Goal: Task Accomplishment & Management: Complete application form

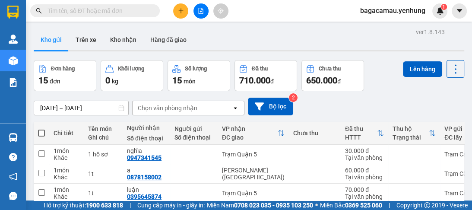
scroll to position [273, 0]
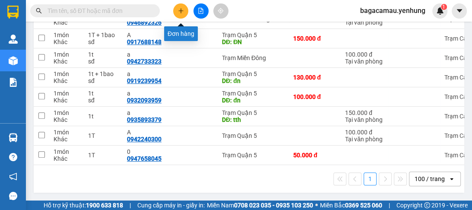
click at [178, 11] on icon "plus" at bounding box center [181, 11] width 6 height 6
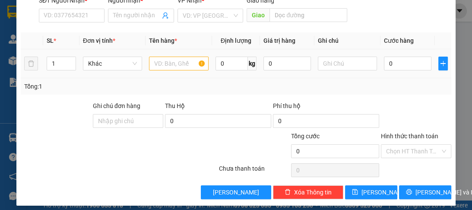
scroll to position [109, 0]
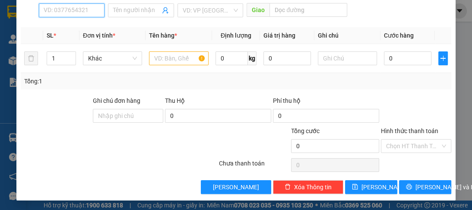
click at [74, 12] on input "SĐT Người Nhận *" at bounding box center [72, 10] width 66 height 14
click at [69, 26] on div "0905565649 - a" at bounding box center [71, 26] width 55 height 9
type input "0905565649"
type input "a"
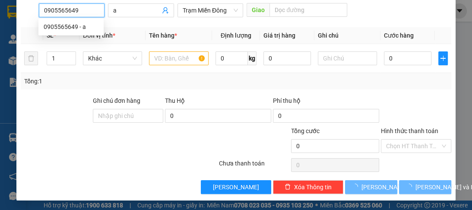
type input "110.000"
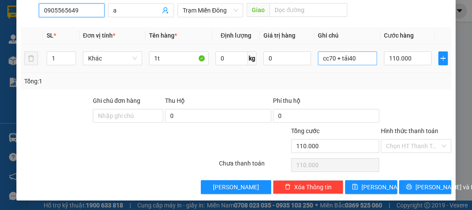
type input "0905565649"
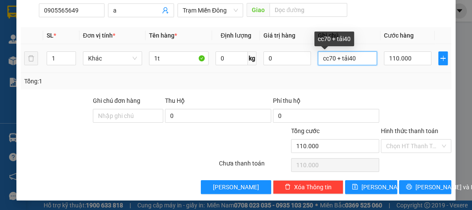
click at [370, 59] on input "cc70 + tải40" at bounding box center [347, 58] width 59 height 14
type input "c"
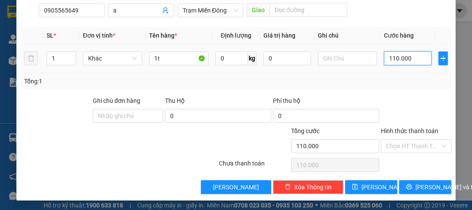
click at [397, 54] on input "110.000" at bounding box center [407, 58] width 47 height 14
type input "0"
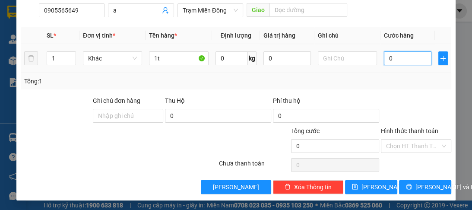
type input "7"
type input "070"
type input "70"
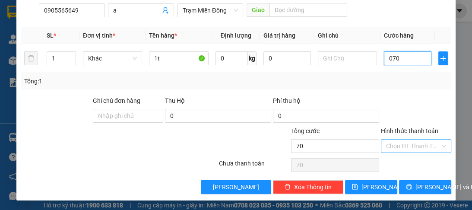
type input "070"
type input "70.000"
click at [411, 145] on input "Hình thức thanh toán" at bounding box center [413, 145] width 54 height 13
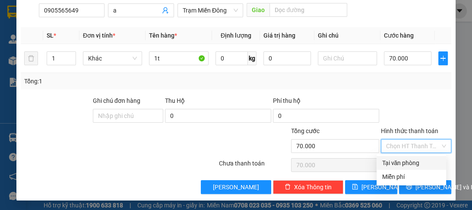
click at [406, 164] on div "Tại văn phòng" at bounding box center [411, 162] width 59 height 9
type input "0"
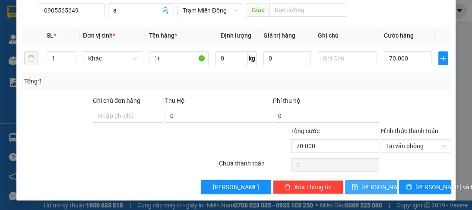
click at [379, 190] on button "[PERSON_NAME]" at bounding box center [371, 187] width 52 height 14
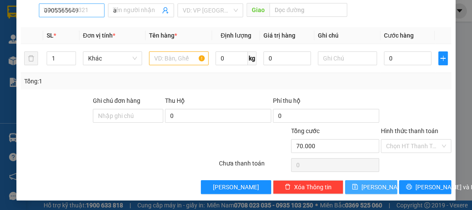
type input "0"
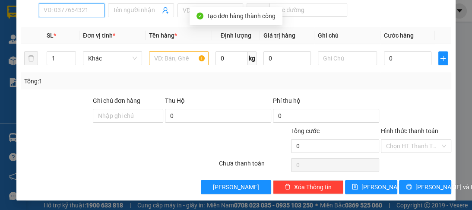
click at [69, 15] on input "SĐT Người Nhận *" at bounding box center [72, 10] width 66 height 14
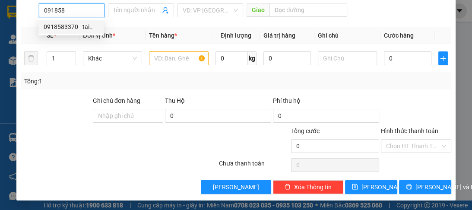
click at [66, 31] on div "0918583370 - tai.." at bounding box center [71, 26] width 55 height 9
type input "0918583370"
type input "tai.."
type input "100.000"
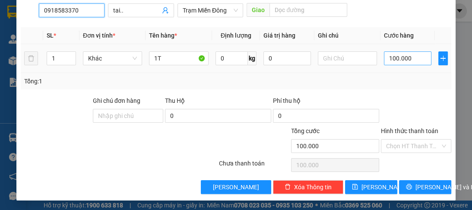
type input "0918583370"
click at [406, 60] on input "100.000" at bounding box center [407, 58] width 47 height 14
type input "0"
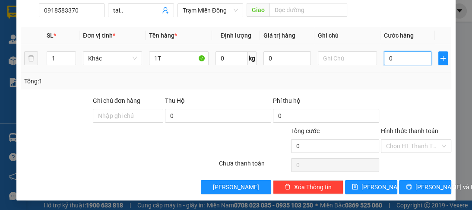
type input "1"
type input "01"
type input "12"
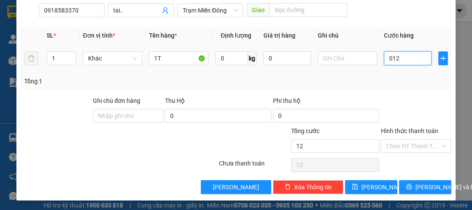
type input "0.120"
type input "120"
type input "0.120"
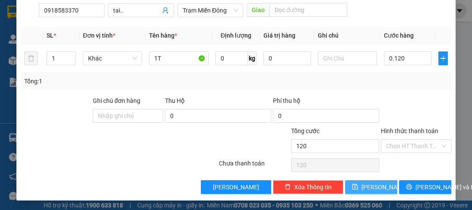
type input "120.000"
click at [375, 185] on span "[PERSON_NAME]" at bounding box center [384, 186] width 46 height 9
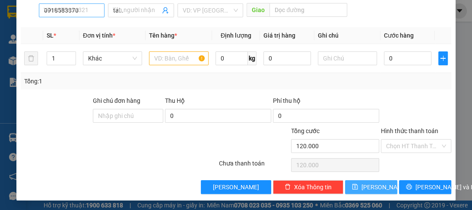
type input "0"
